Goal: Transaction & Acquisition: Purchase product/service

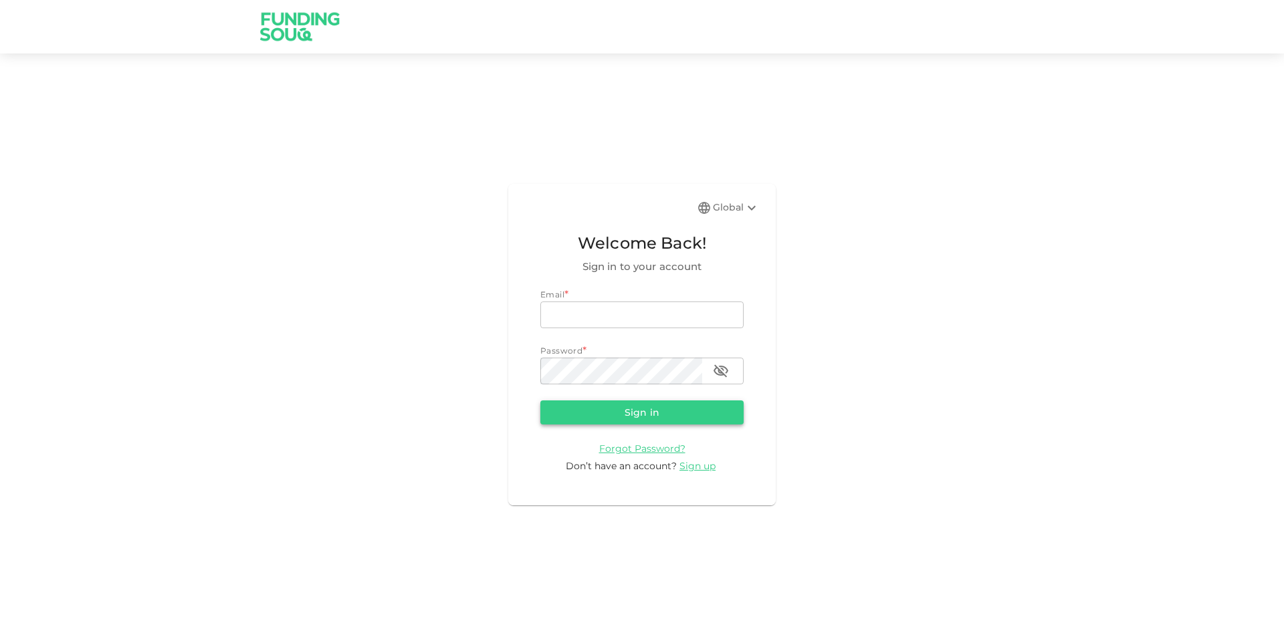
type input "guineverejane@gmail.com"
click at [619, 409] on button "Sign in" at bounding box center [641, 413] width 203 height 24
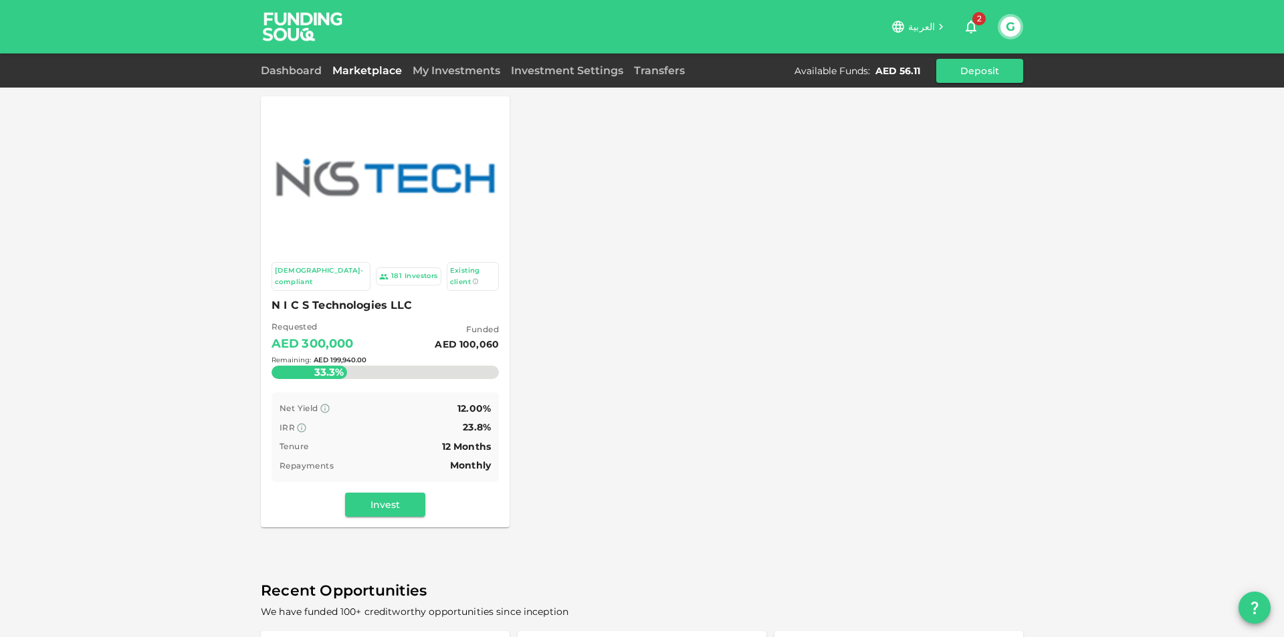
click at [415, 334] on div "Remaining : AED 199,940.00" at bounding box center [385, 360] width 227 height 53
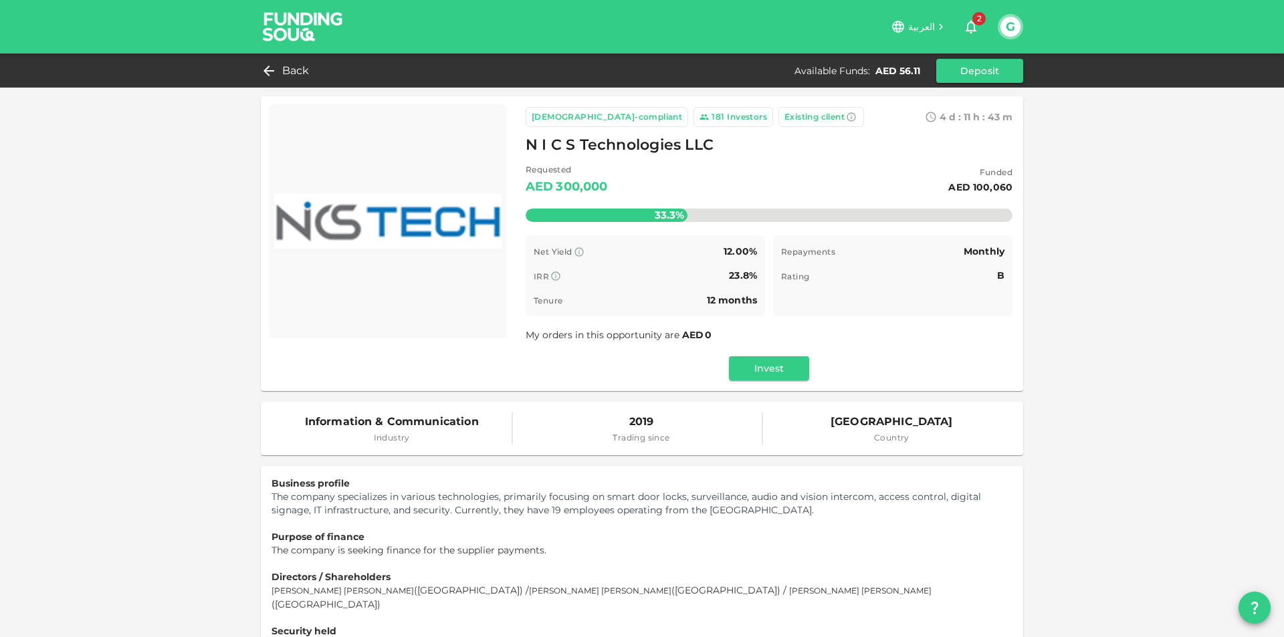
click at [976, 19] on span "2" at bounding box center [978, 18] width 13 height 13
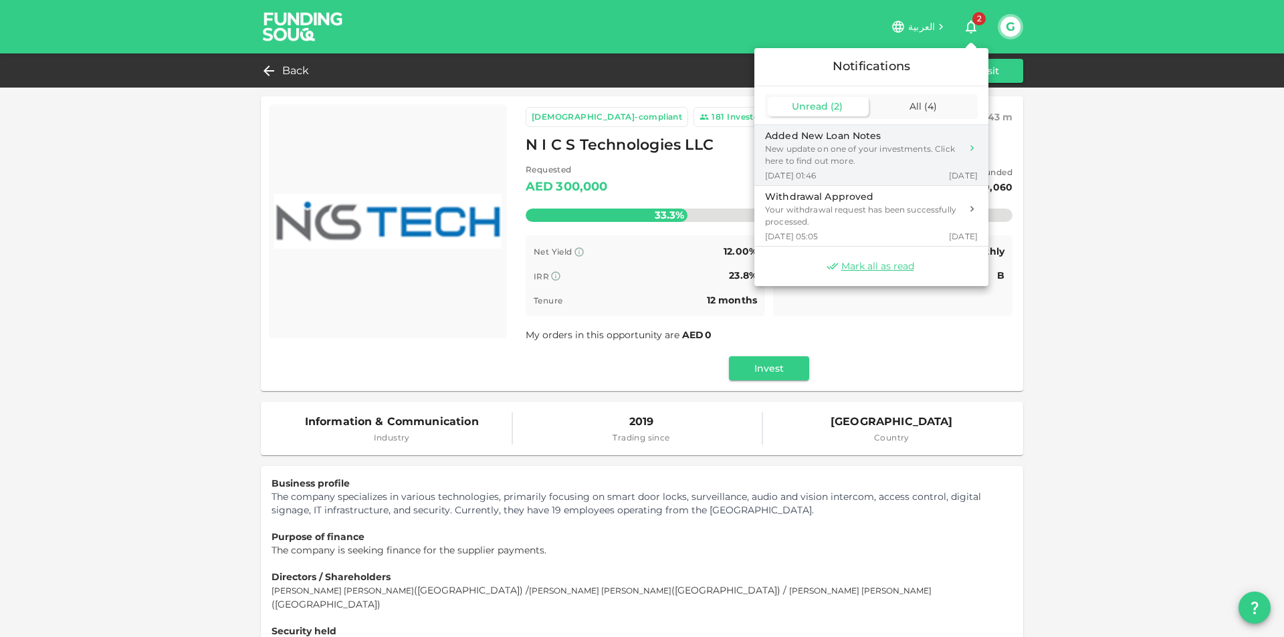
click at [934, 148] on div "New update on one of your investments. Click here to find out more." at bounding box center [863, 155] width 196 height 24
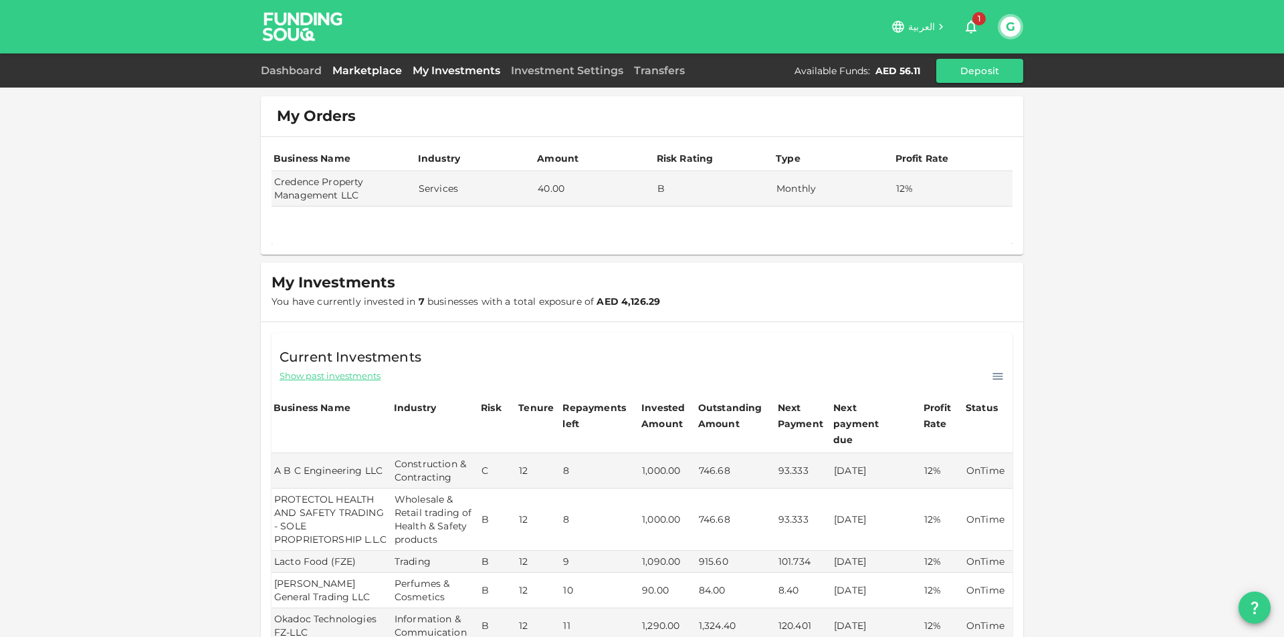
click at [385, 76] on link "Marketplace" at bounding box center [367, 70] width 80 height 13
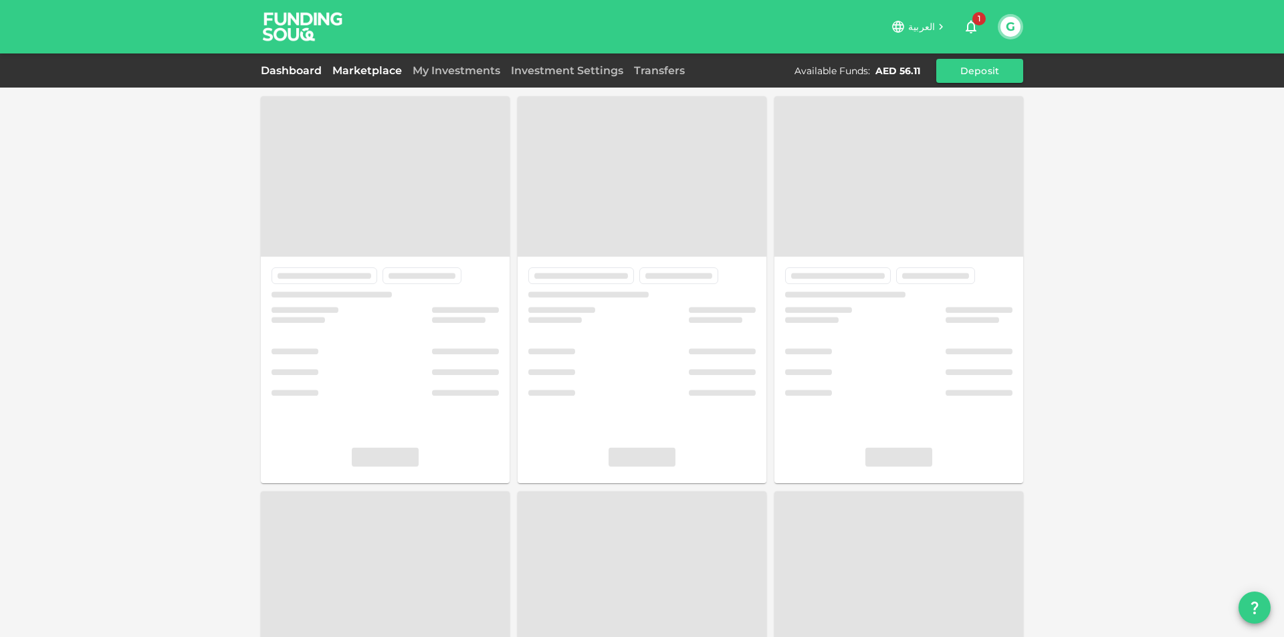
click at [290, 72] on link "Dashboard" at bounding box center [294, 70] width 66 height 13
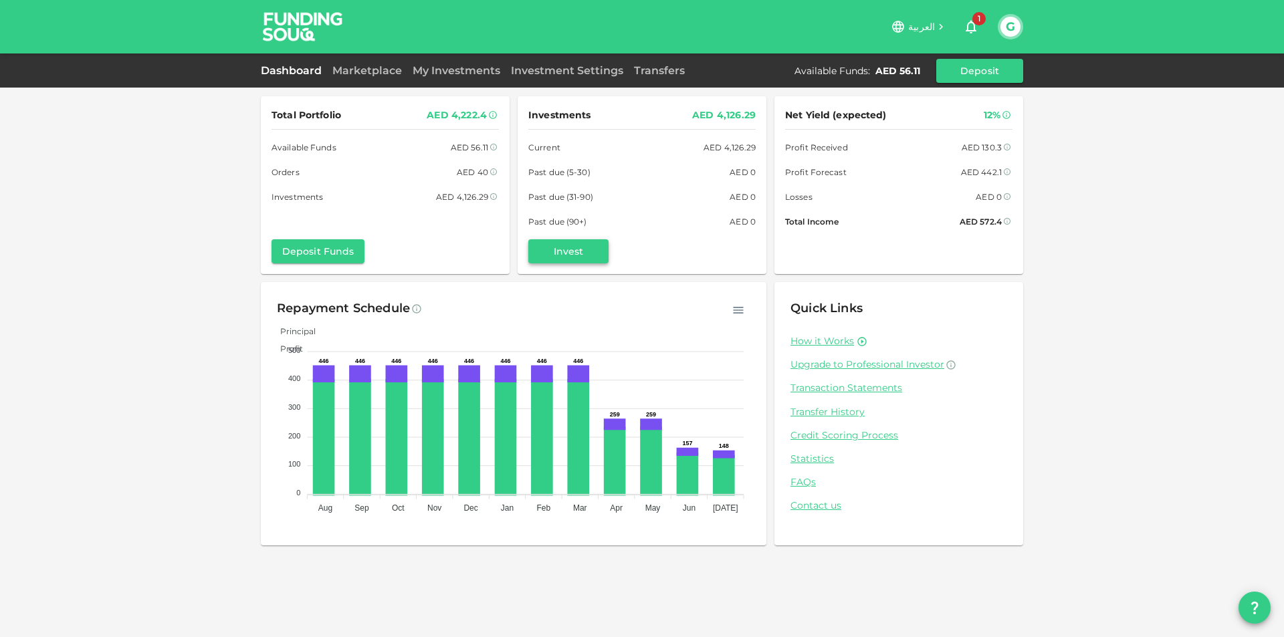
click at [586, 249] on button "Invest" at bounding box center [568, 251] width 80 height 24
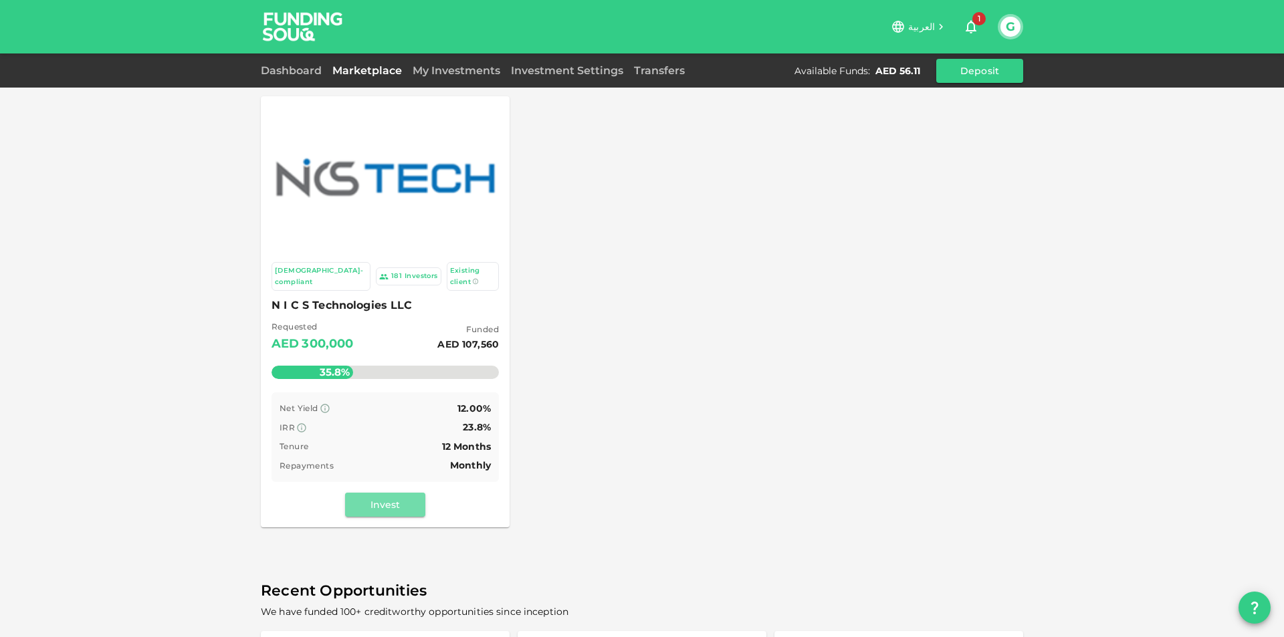
click at [385, 494] on button "Invest" at bounding box center [385, 505] width 80 height 24
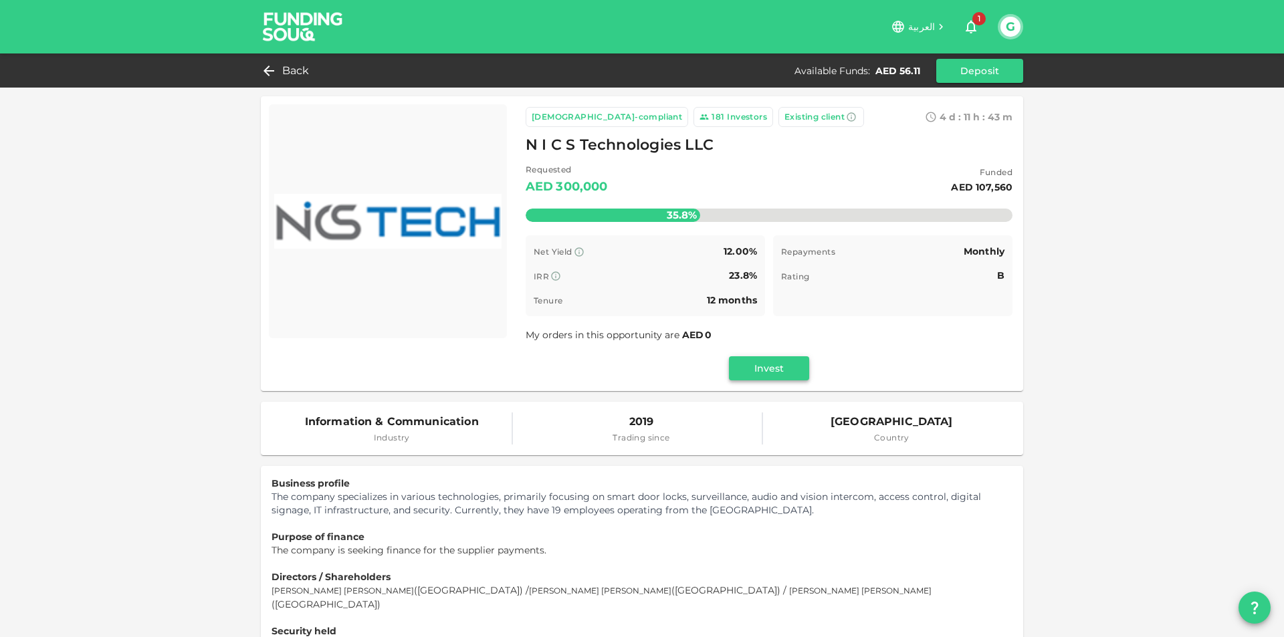
click at [774, 375] on button "Invest" at bounding box center [769, 368] width 80 height 24
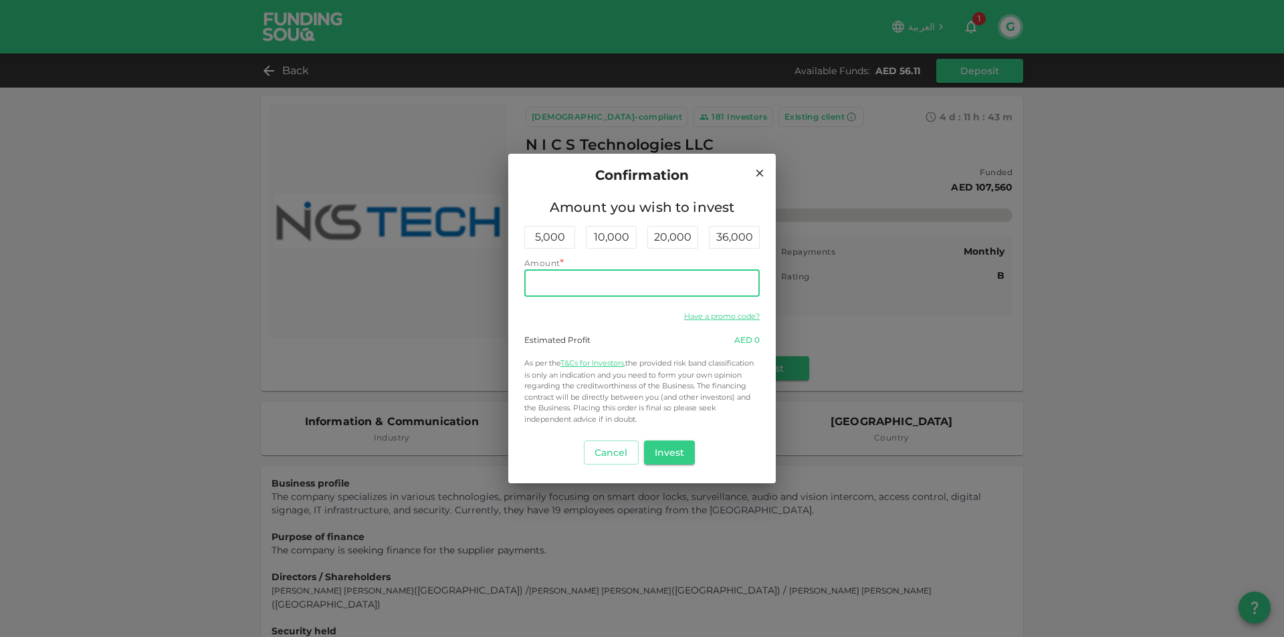
click at [638, 283] on input "Amount" at bounding box center [641, 283] width 235 height 27
type input "50"
click at [680, 452] on button "Invest" at bounding box center [670, 453] width 52 height 24
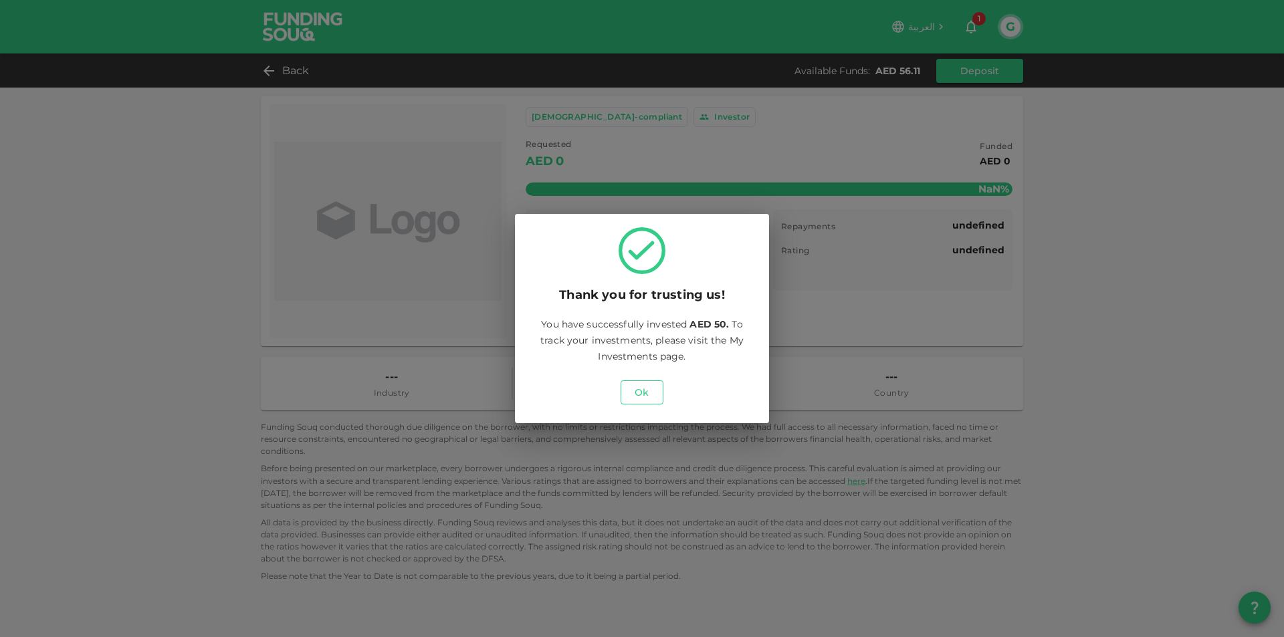
click at [635, 386] on button "Ok" at bounding box center [642, 393] width 43 height 24
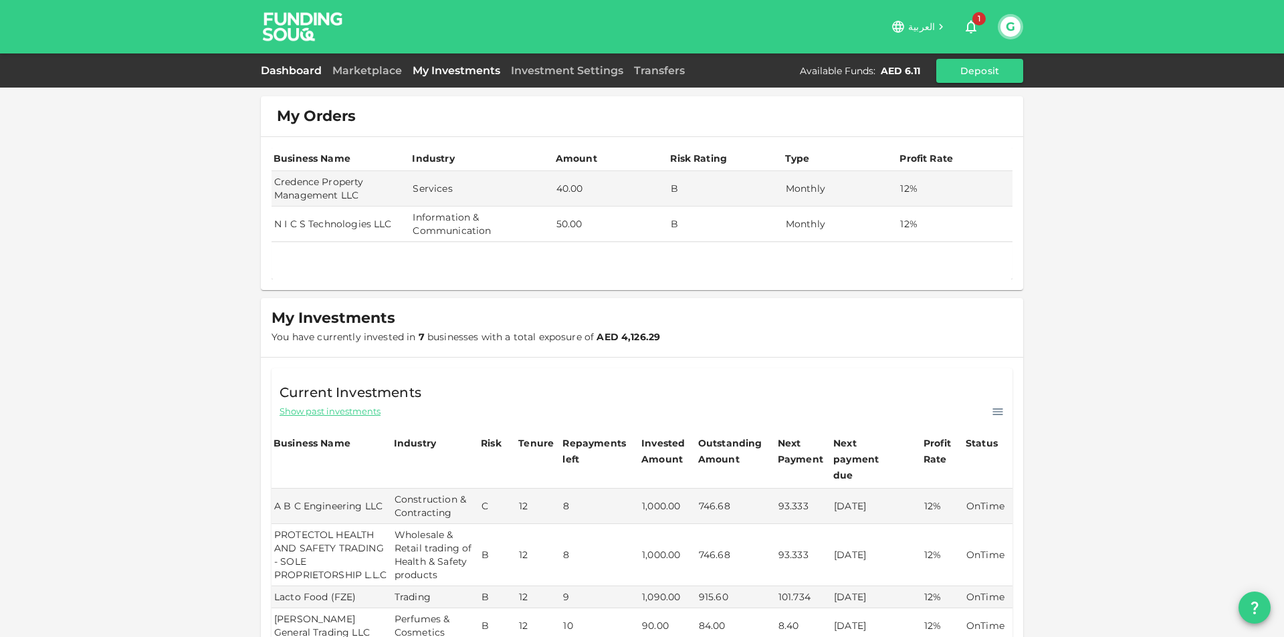
click at [296, 74] on link "Dashboard" at bounding box center [294, 70] width 66 height 13
